Goal: Information Seeking & Learning: Check status

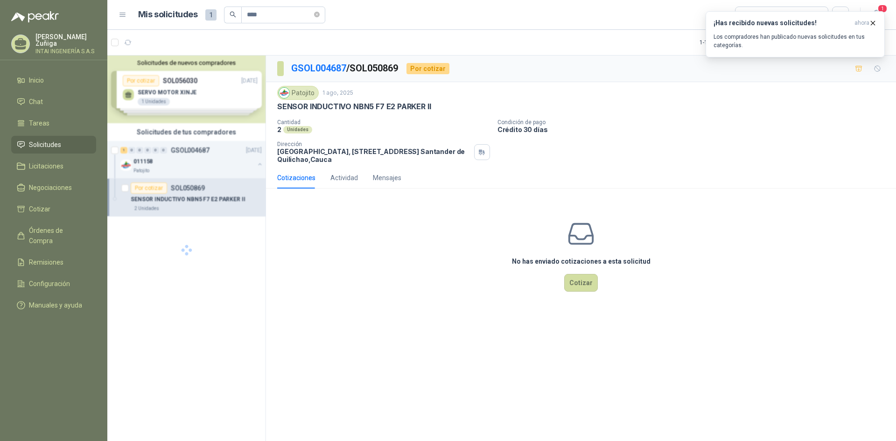
type input "****"
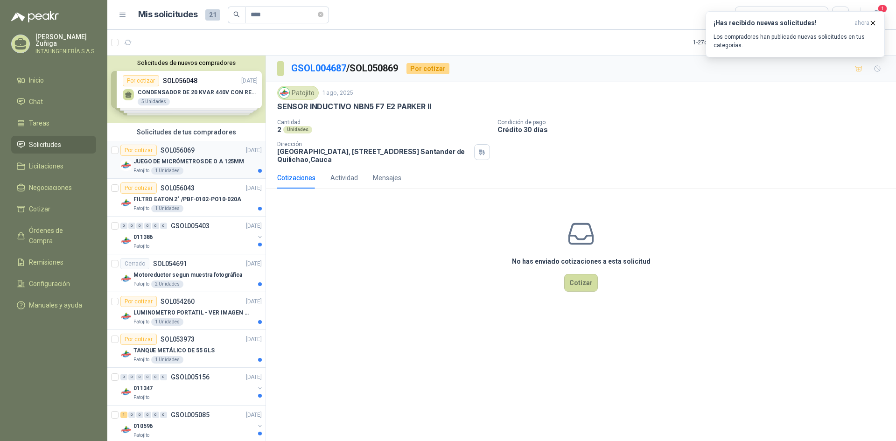
click at [193, 152] on p "SOL056069" at bounding box center [178, 150] width 34 height 7
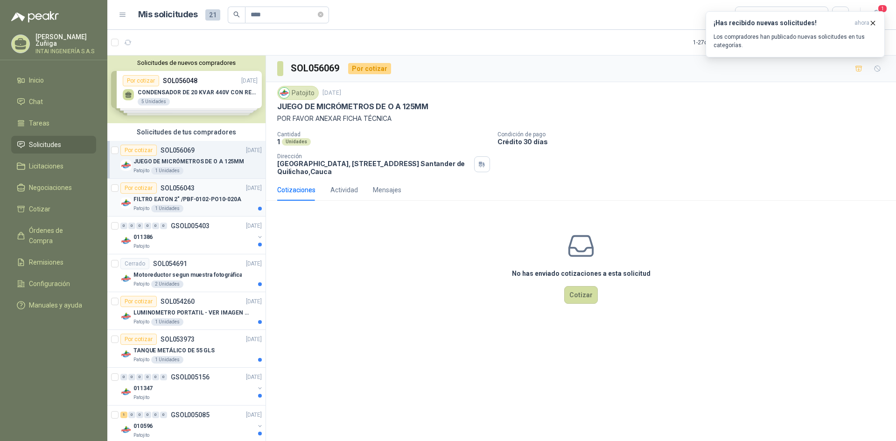
click at [196, 198] on p "FILTRO EATON 2" /PBF-0102-PO10-020A" at bounding box center [187, 199] width 108 height 9
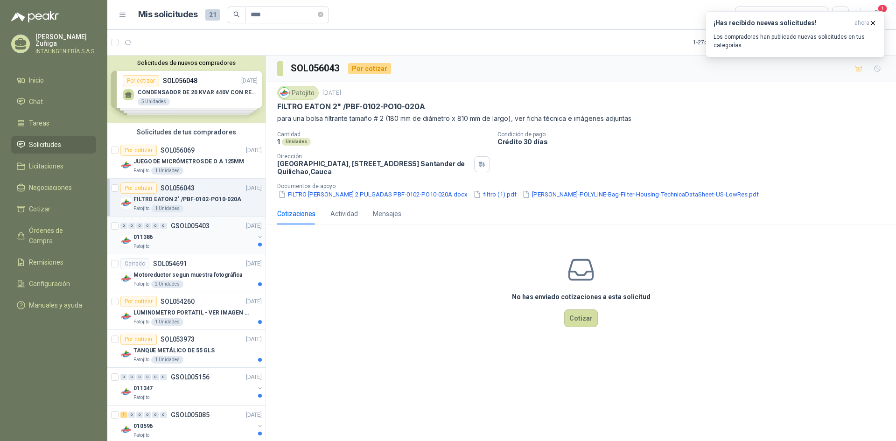
click at [197, 234] on div "011386" at bounding box center [193, 236] width 121 height 11
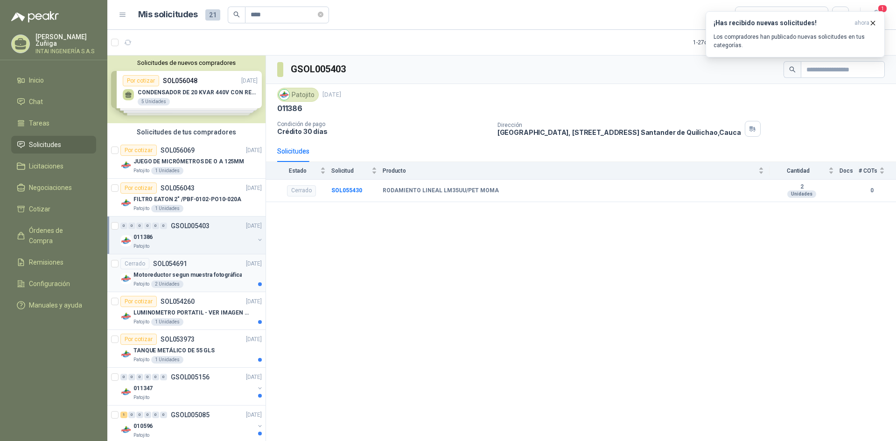
click at [196, 265] on div "Cerrado SOL054691 [DATE]" at bounding box center [190, 263] width 141 height 11
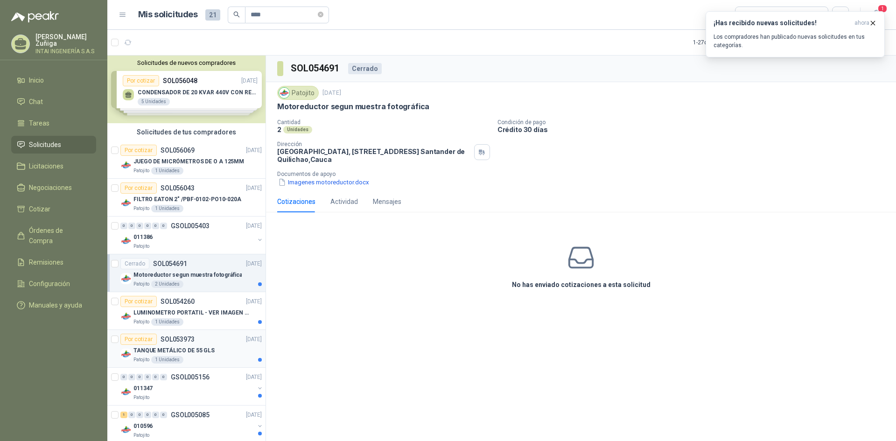
click at [208, 338] on div "Por cotizar SOL053973 [DATE]" at bounding box center [190, 339] width 141 height 11
